Goal: Register for event/course

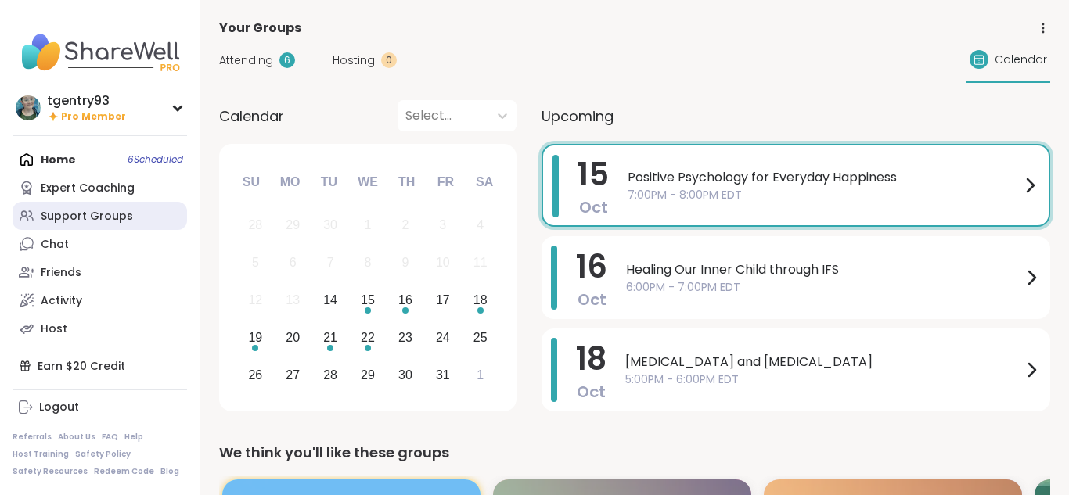
click at [110, 222] on div "Support Groups" at bounding box center [87, 217] width 92 height 16
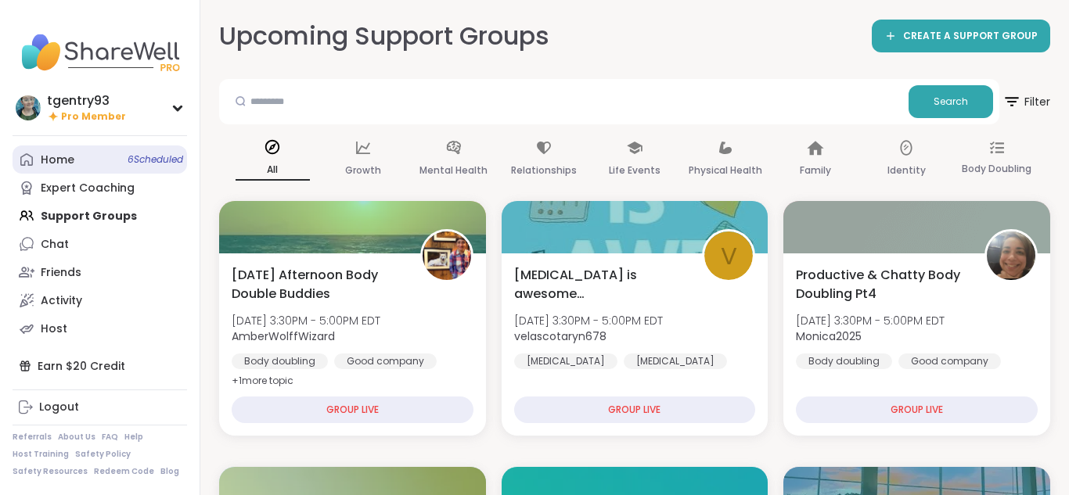
click at [90, 156] on link "Home 6 Scheduled" at bounding box center [100, 159] width 174 height 28
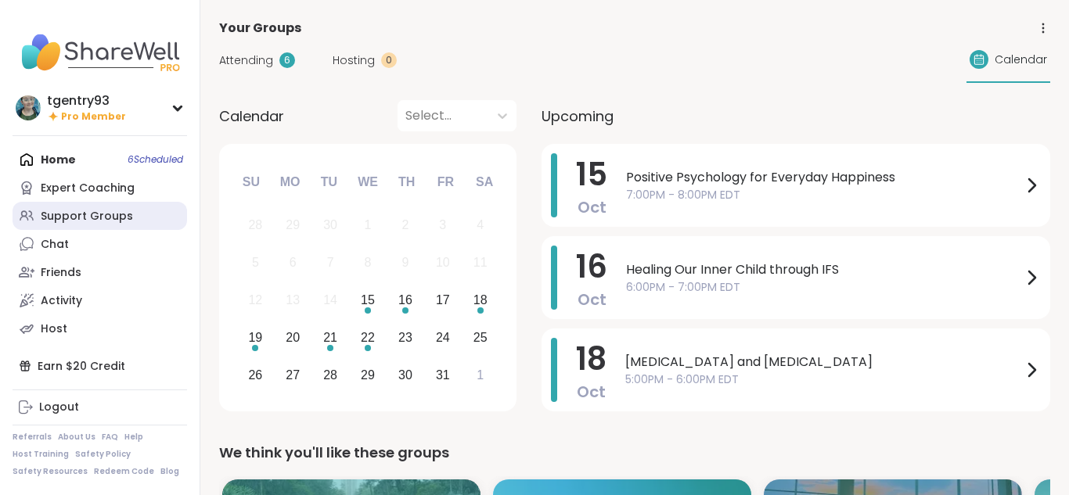
click at [83, 209] on div "Support Groups" at bounding box center [87, 217] width 92 height 16
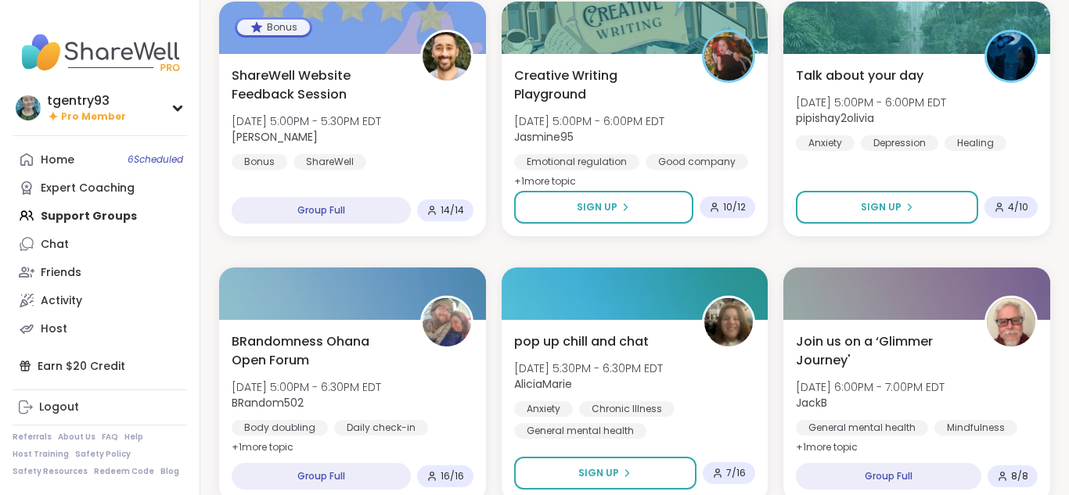
scroll to position [720, 0]
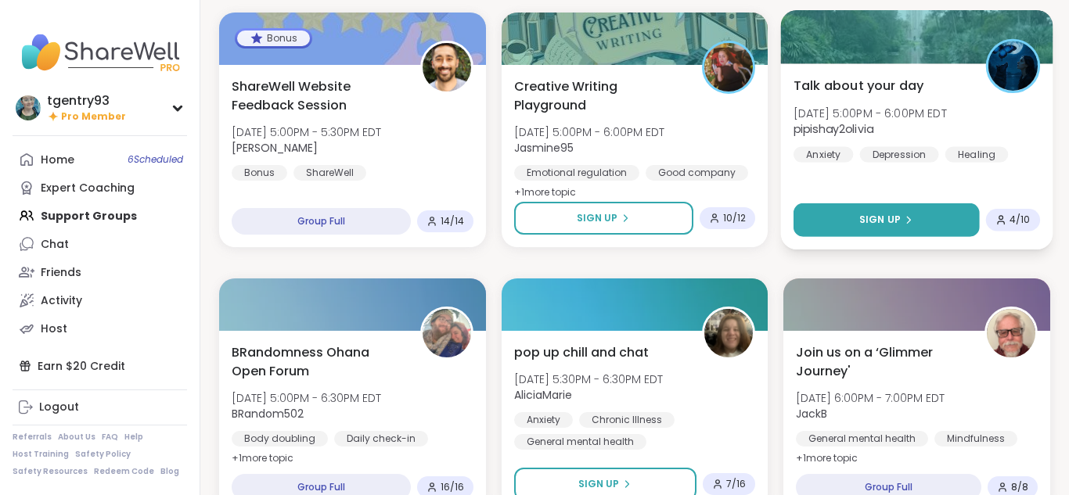
click at [864, 228] on button "Sign Up" at bounding box center [885, 220] width 185 height 34
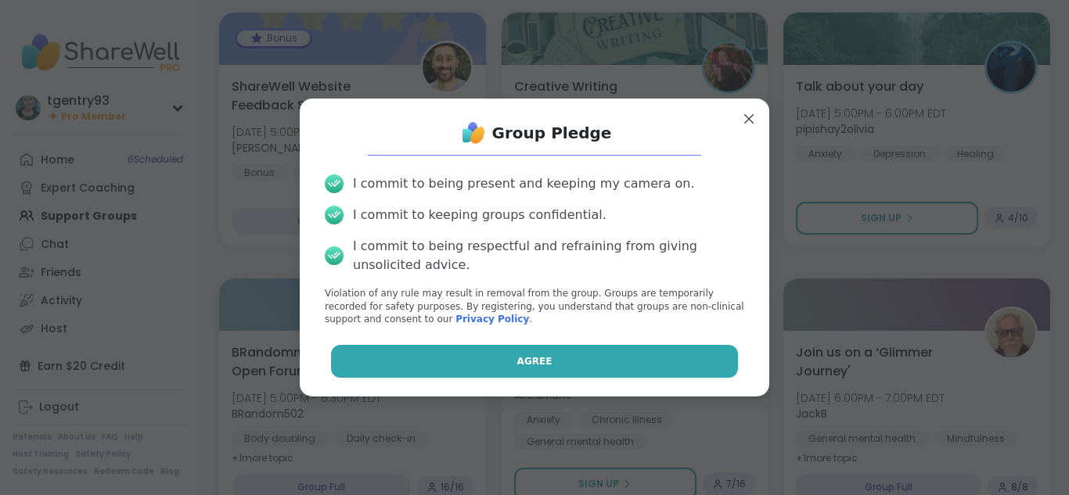
click at [610, 370] on button "Agree" at bounding box center [535, 361] width 408 height 33
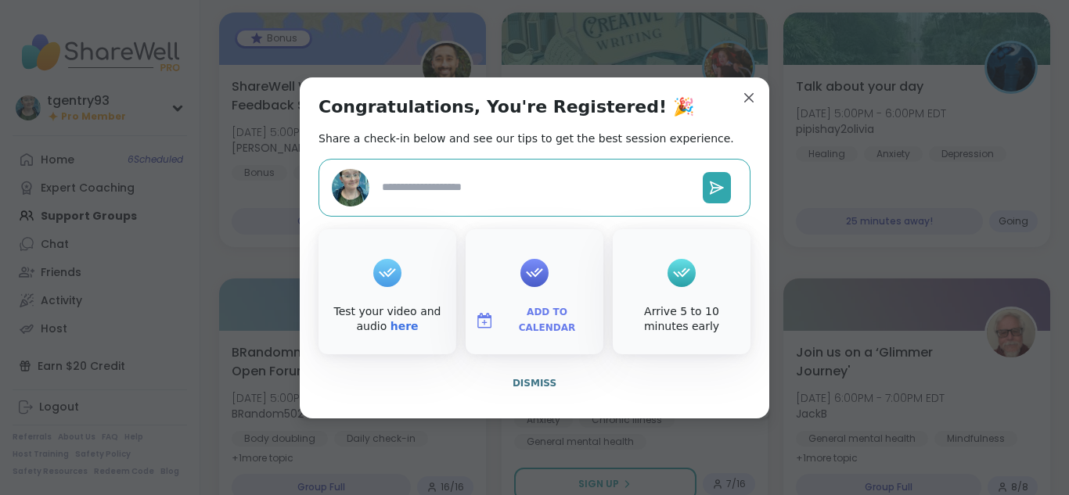
type textarea "*"
click at [541, 376] on span "Dismiss" at bounding box center [534, 383] width 44 height 14
